Goal: Task Accomplishment & Management: Manage account settings

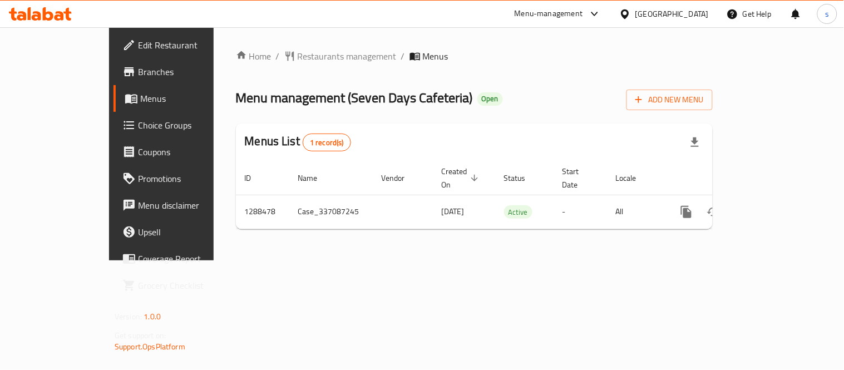
click at [601, 17] on icon at bounding box center [594, 13] width 13 height 13
click at [542, 116] on div "Restaurant-Management" at bounding box center [519, 123] width 167 height 26
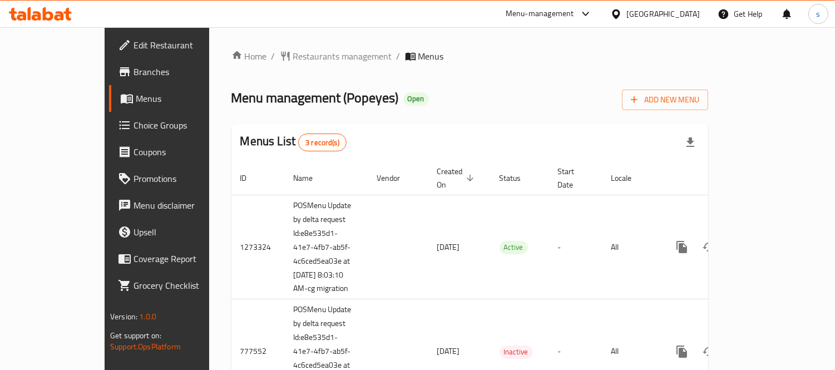
click at [419, 76] on div "Home / Restaurants management / Menus Menu management ( Popeyes ) Open Add New …" at bounding box center [469, 247] width 477 height 397
click at [591, 12] on icon at bounding box center [585, 13] width 13 height 13
click at [523, 118] on div "Restaurant-Management" at bounding box center [480, 123] width 105 height 26
